Goal: Task Accomplishment & Management: Use online tool/utility

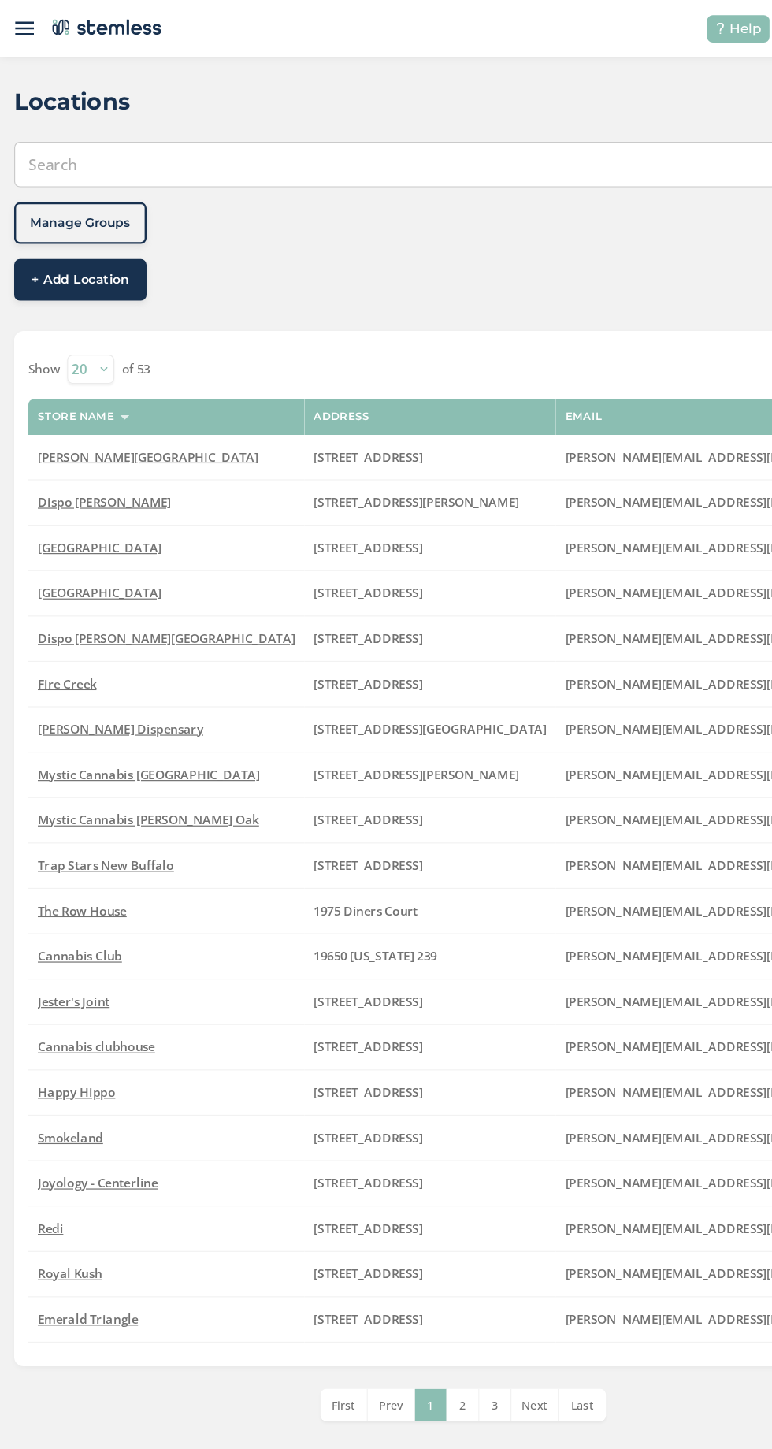
click at [22, 23] on img at bounding box center [21, 24] width 16 height 16
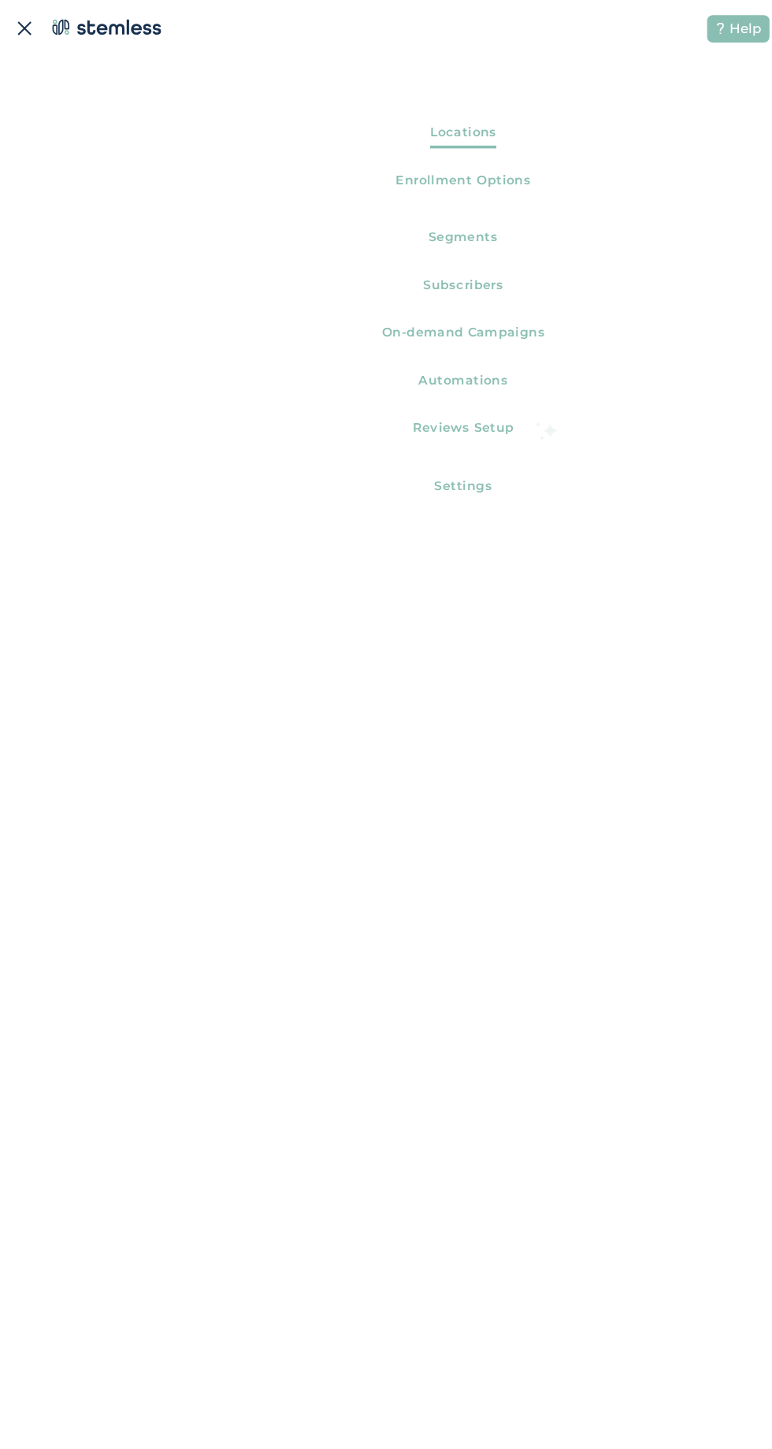
click at [450, 274] on span "On-demand Campaigns" at bounding box center [386, 280] width 136 height 21
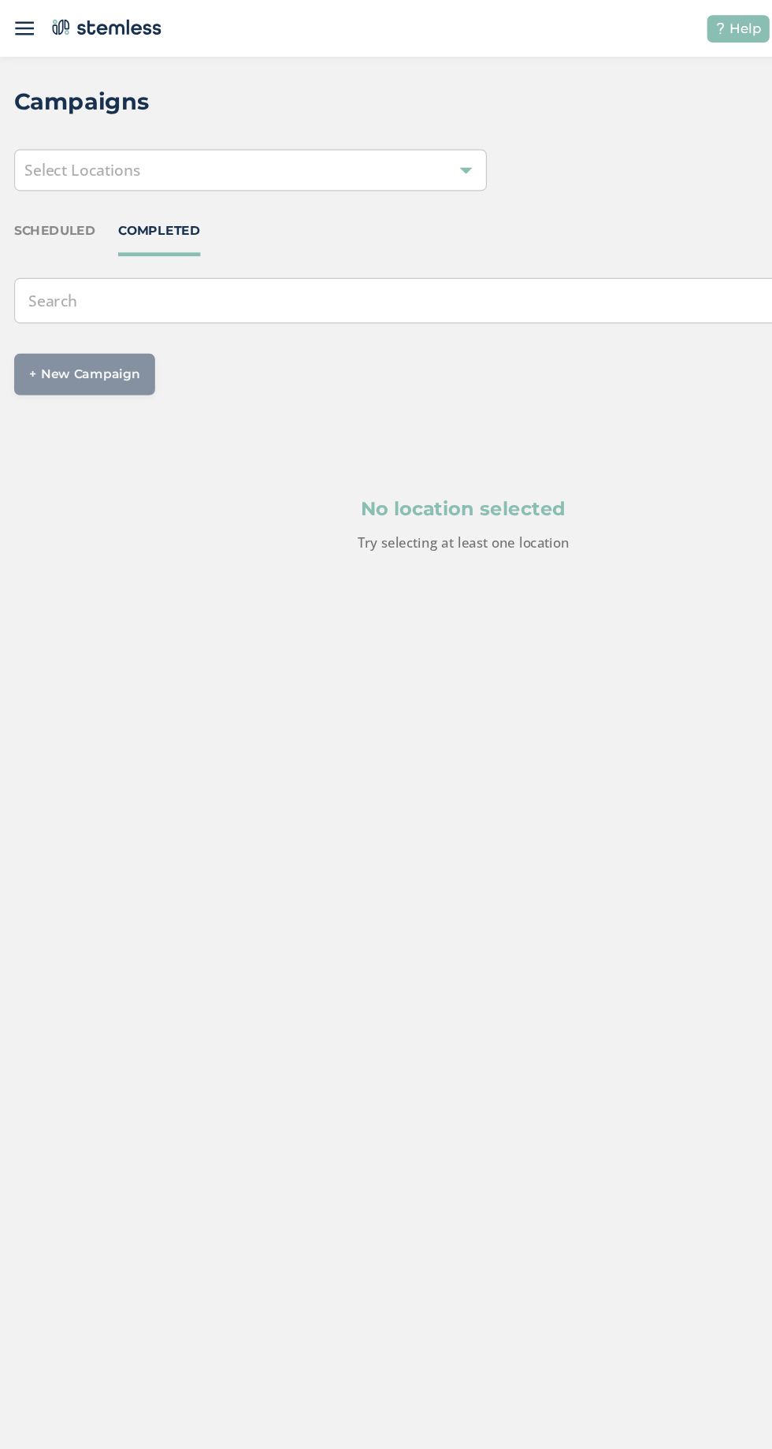
click at [373, 152] on div "Select Locations" at bounding box center [209, 142] width 394 height 35
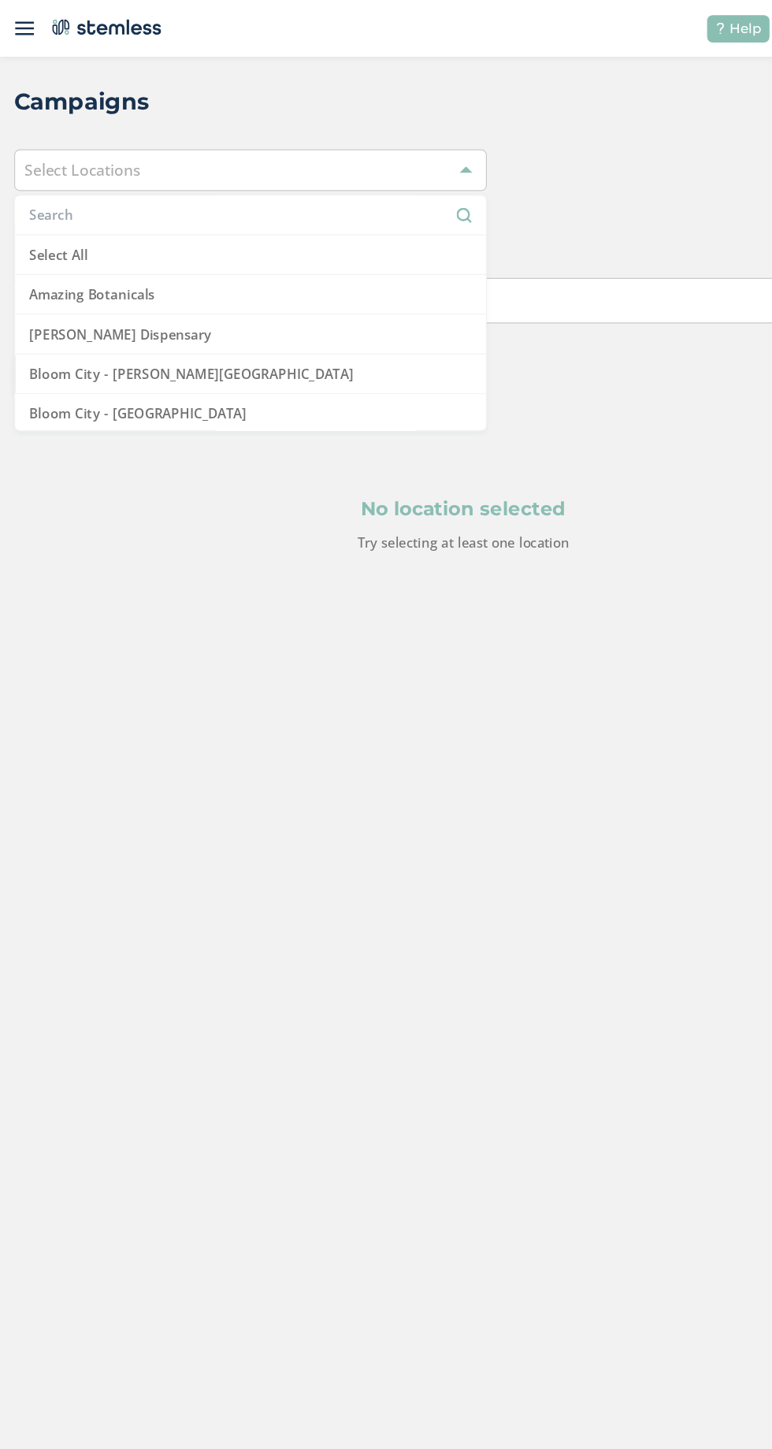
click at [301, 247] on li "Amazing Botanicals" at bounding box center [209, 245] width 393 height 33
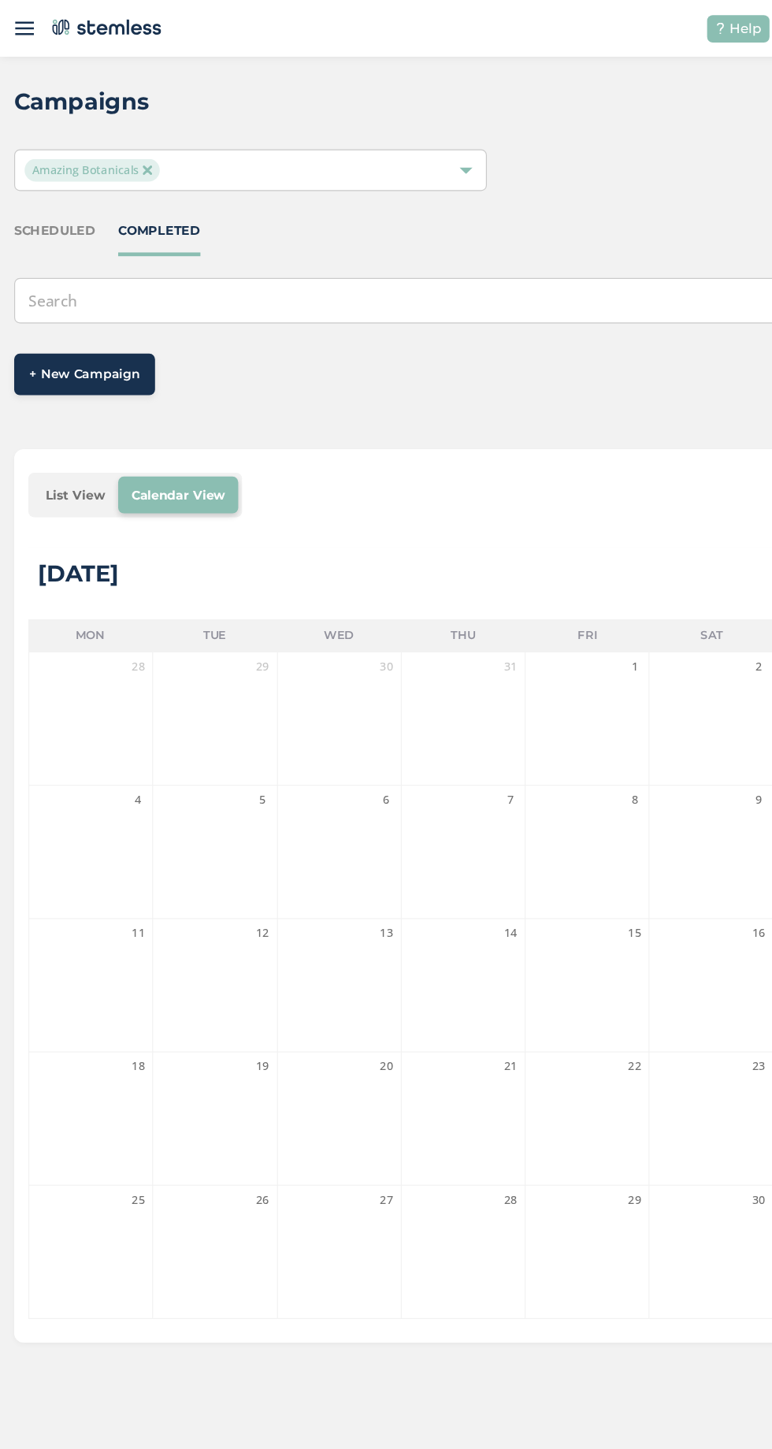
click at [112, 316] on span "+ New Campaign" at bounding box center [70, 312] width 92 height 16
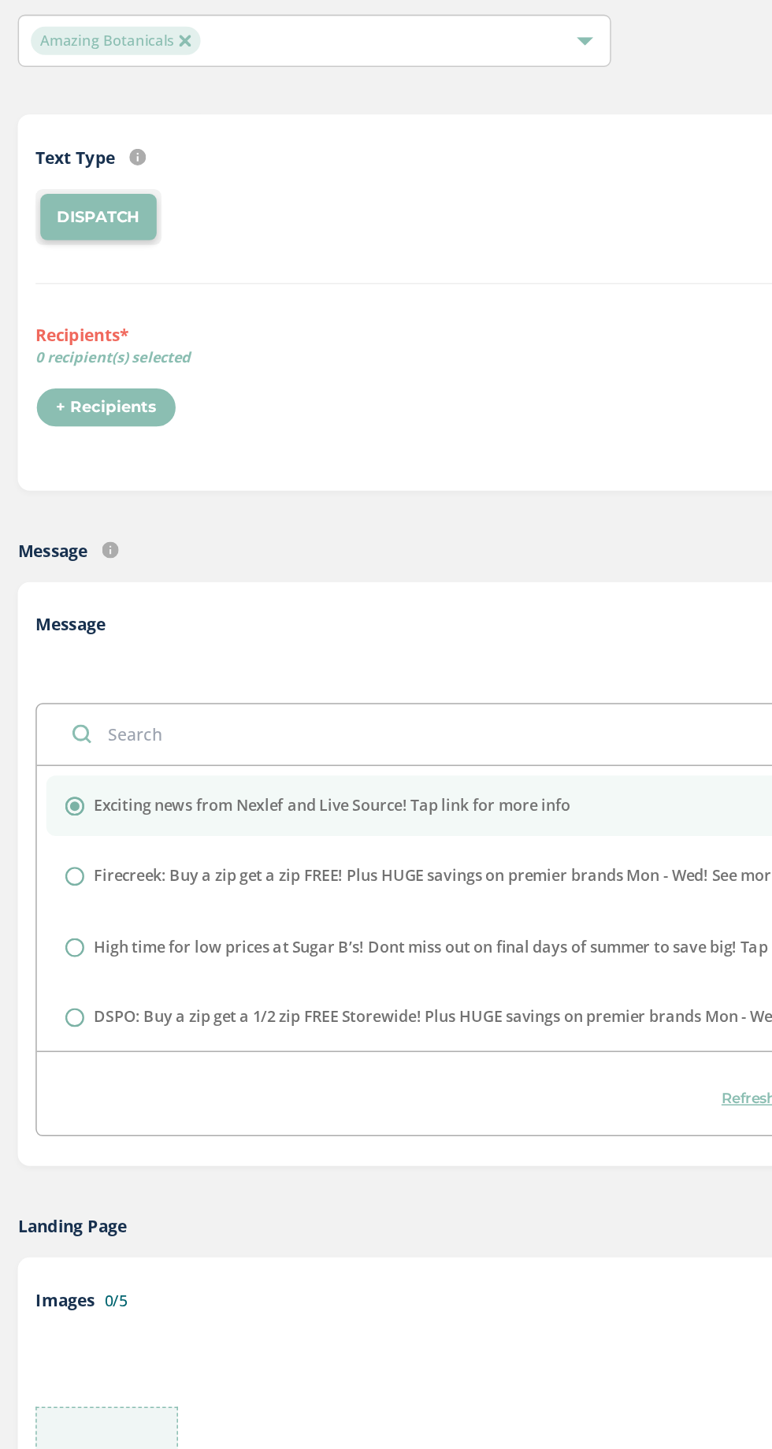
click at [99, 394] on div "+ Recipients" at bounding box center [71, 385] width 94 height 27
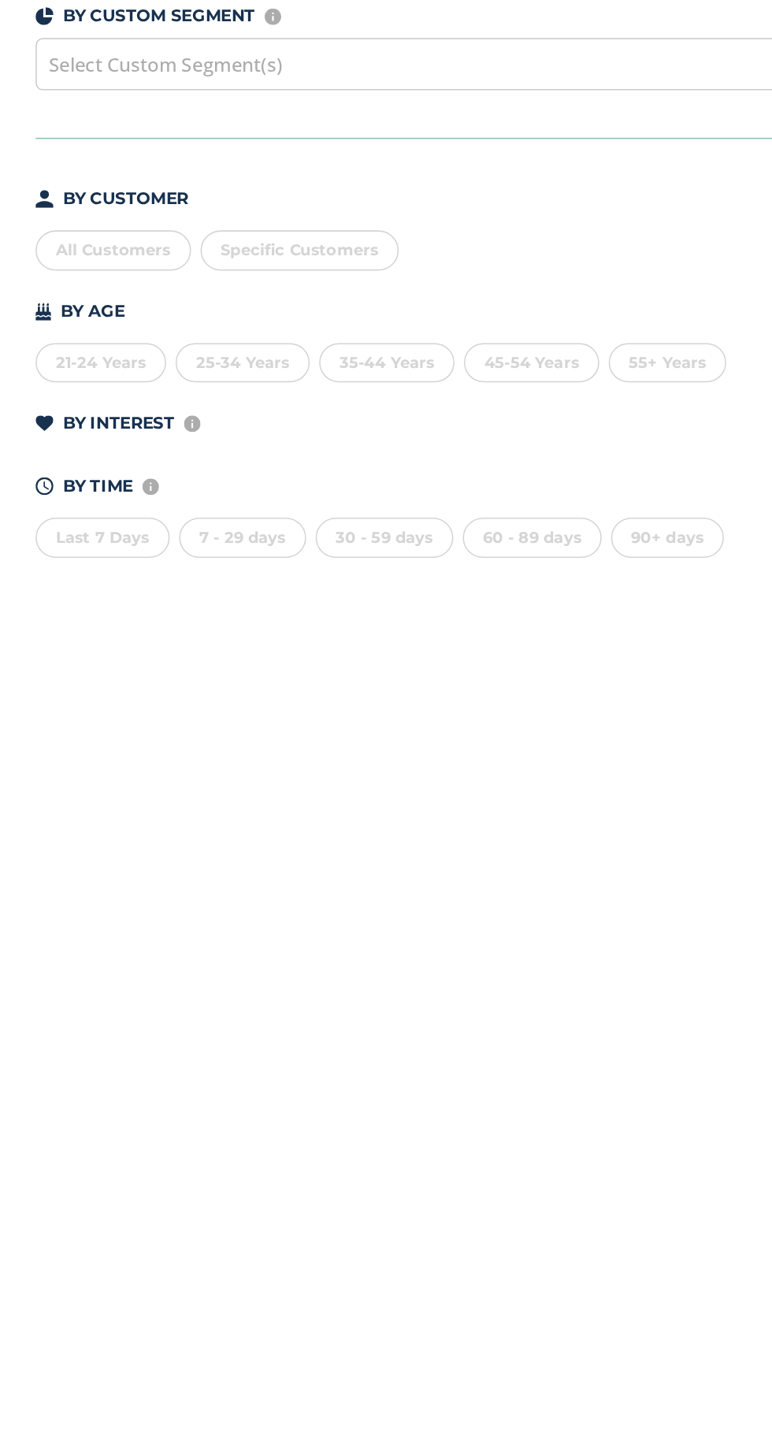
click at [318, 170] on div "Select Custom Segment(s)" at bounding box center [386, 157] width 725 height 35
click at [99, 290] on div "All Customers" at bounding box center [75, 281] width 103 height 27
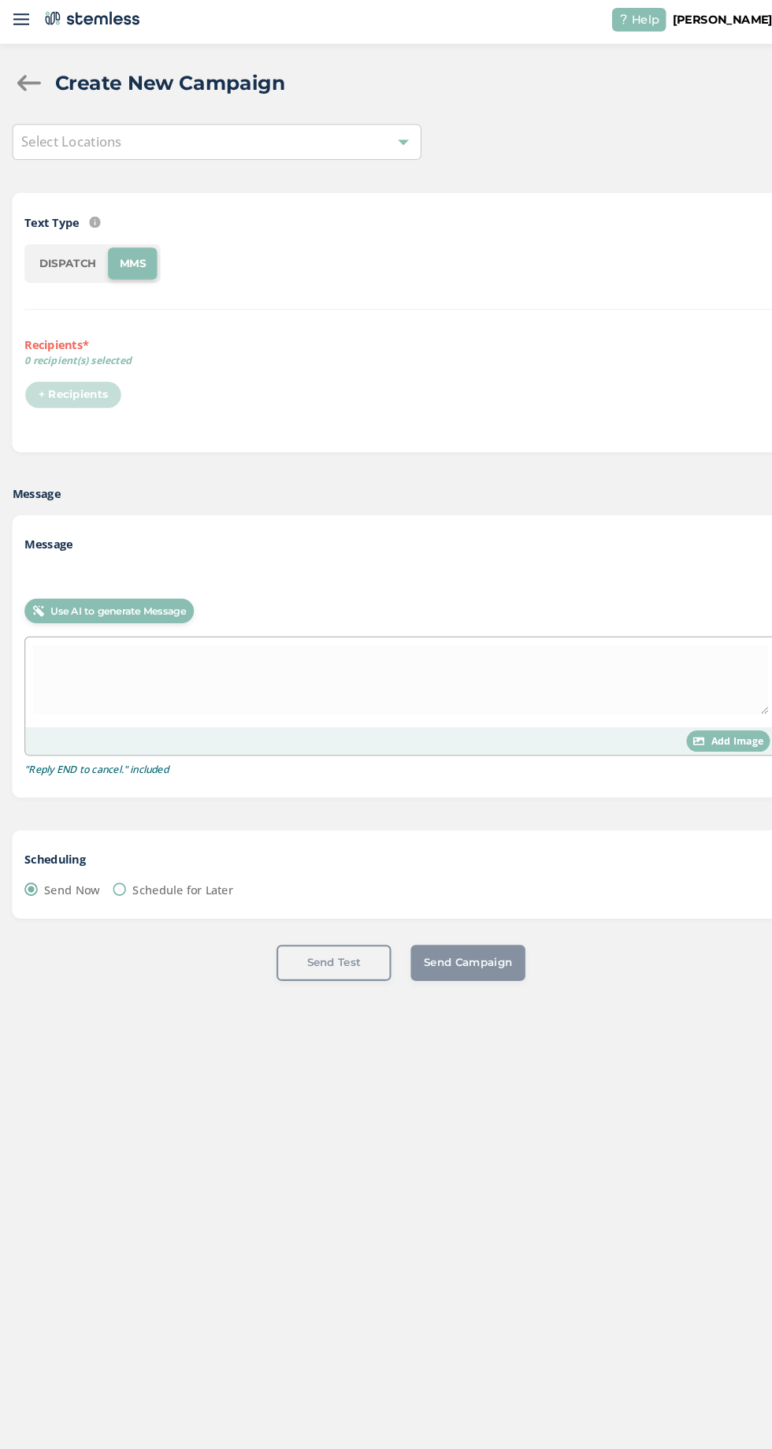
click at [41, 144] on span "Select Locations" at bounding box center [68, 141] width 97 height 17
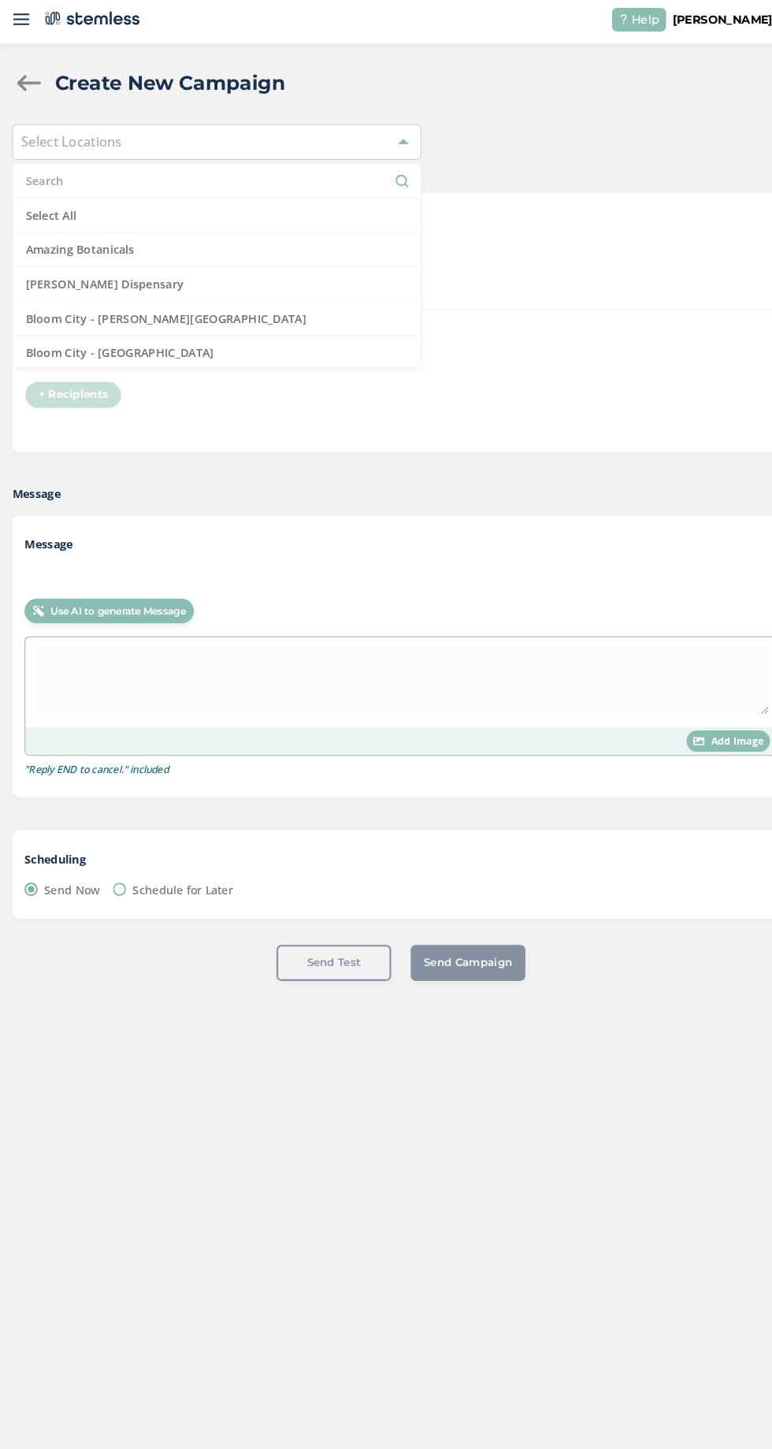
click at [39, 276] on li "[PERSON_NAME] Dispensary" at bounding box center [209, 278] width 393 height 33
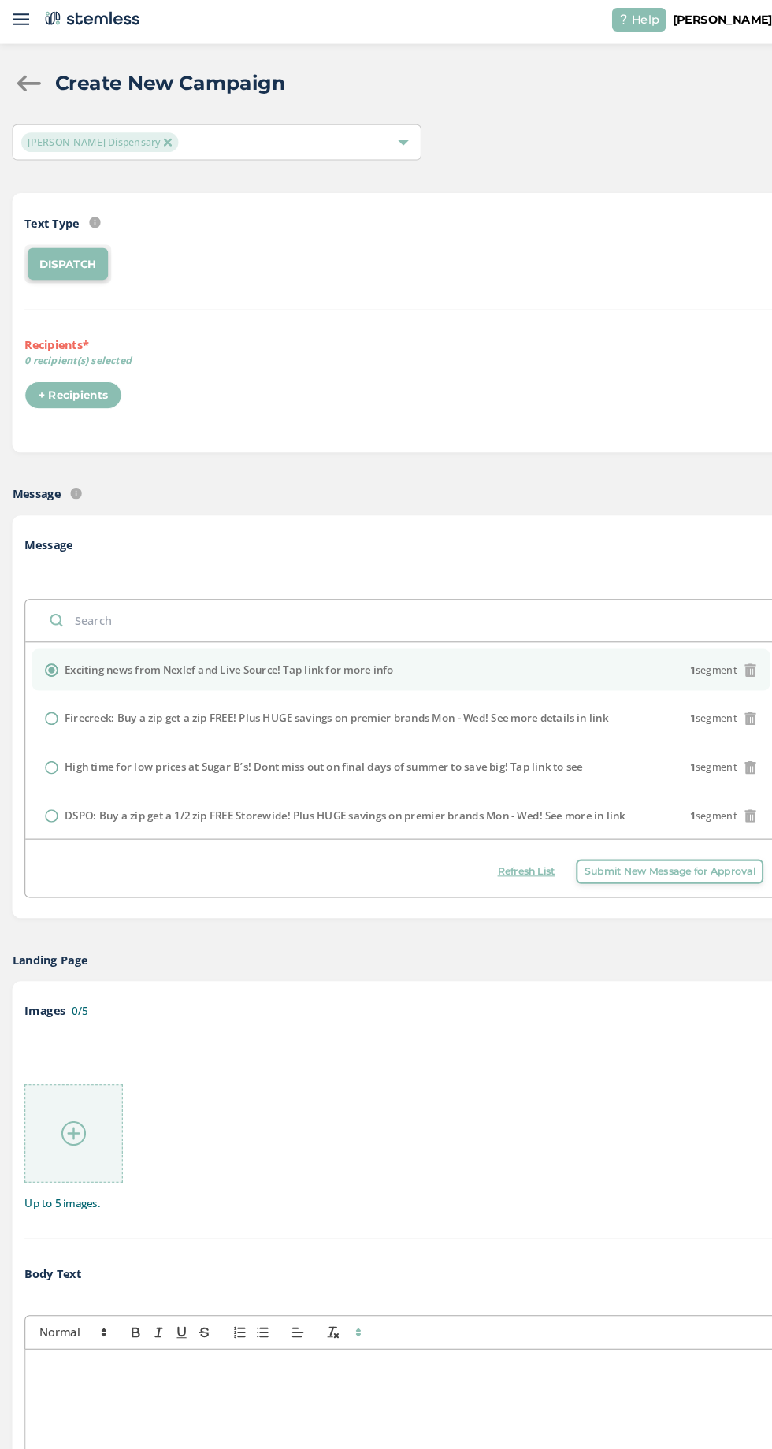
click at [49, 387] on div "+ Recipients" at bounding box center [71, 385] width 94 height 27
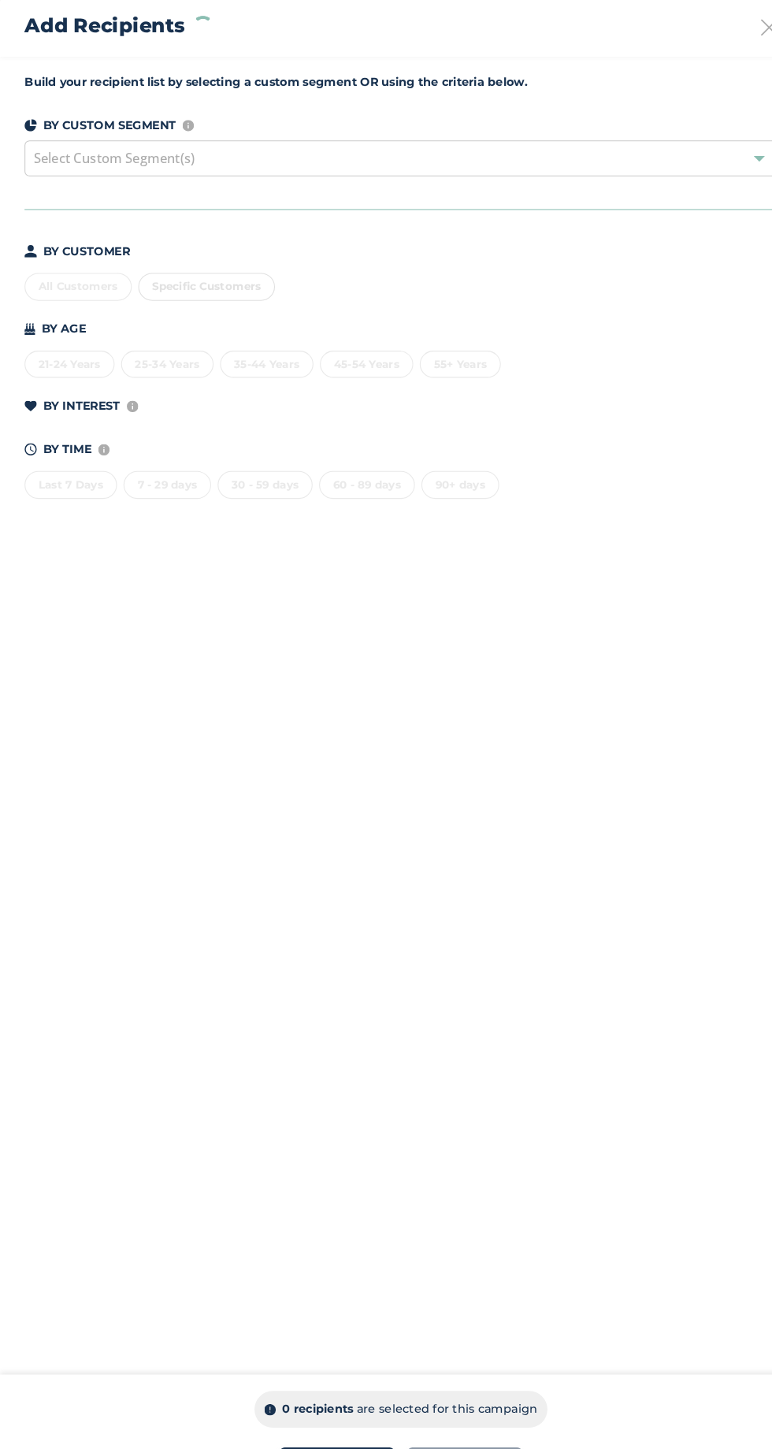
click at [36, 286] on div "All Customers Specific Customers" at bounding box center [386, 278] width 725 height 33
click at [35, 281] on div "All Customers" at bounding box center [75, 281] width 103 height 27
